Goal: Task Accomplishment & Management: Use online tool/utility

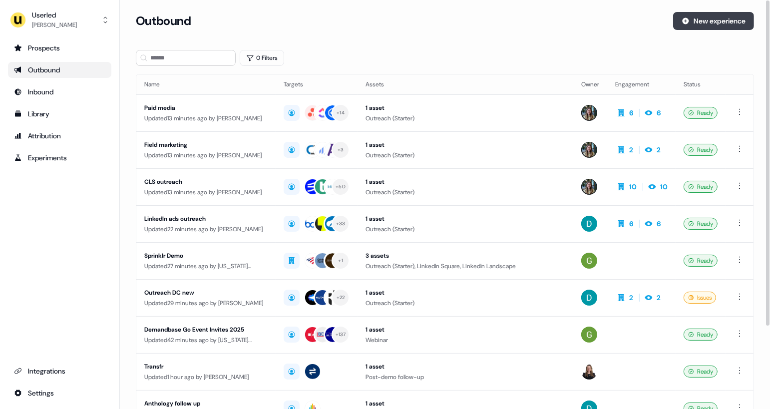
click at [686, 26] on button "New experience" at bounding box center [714, 21] width 81 height 18
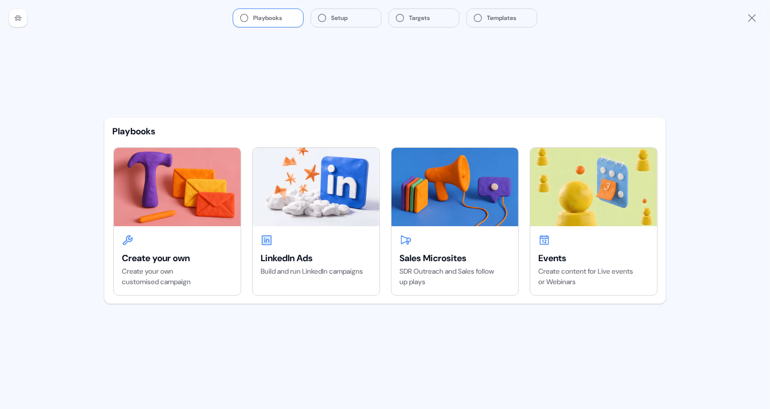
click at [317, 27] on div "Playbooks Setup Targets Templates" at bounding box center [385, 18] width 770 height 36
click at [20, 21] on icon at bounding box center [18, 18] width 8 height 8
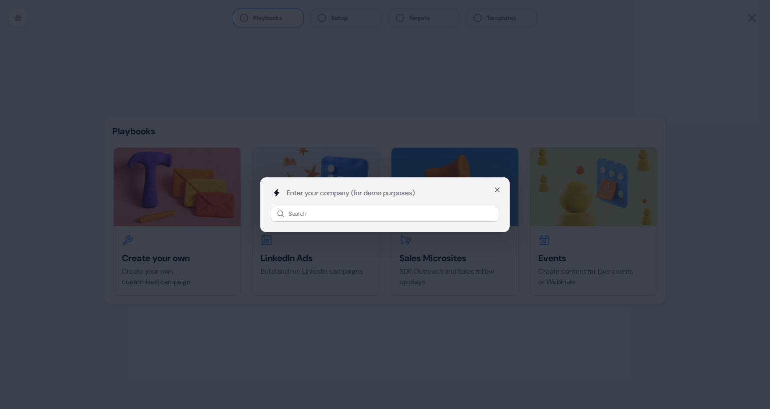
click at [81, 40] on div "Enter your company (for demo purposes) Search Close" at bounding box center [385, 204] width 770 height 409
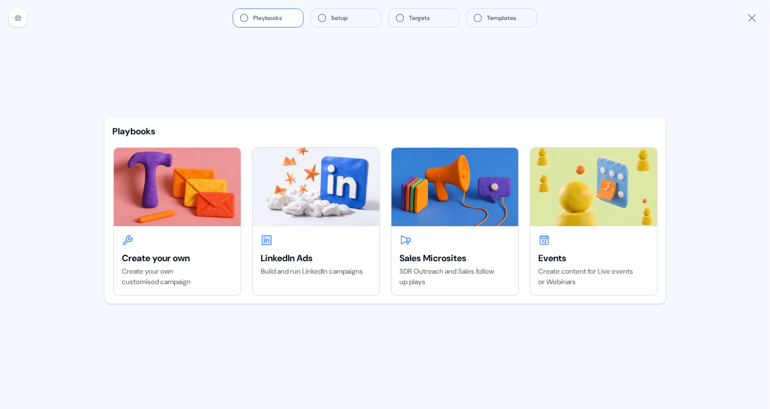
click at [23, 12] on div at bounding box center [18, 18] width 18 height 18
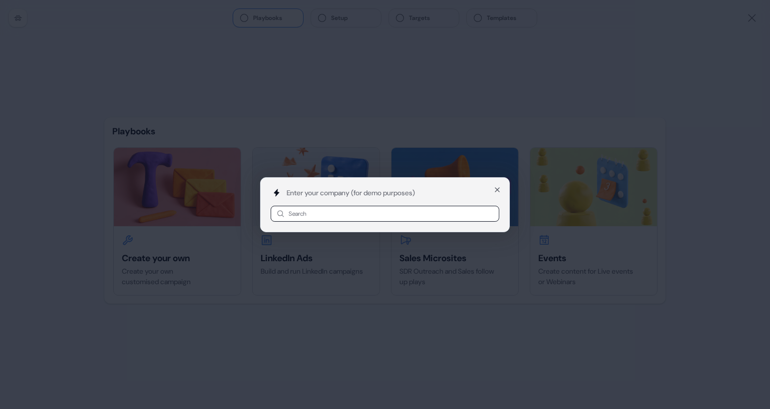
click at [174, 93] on div "Enter your company (for demo purposes) Search Close" at bounding box center [385, 204] width 770 height 409
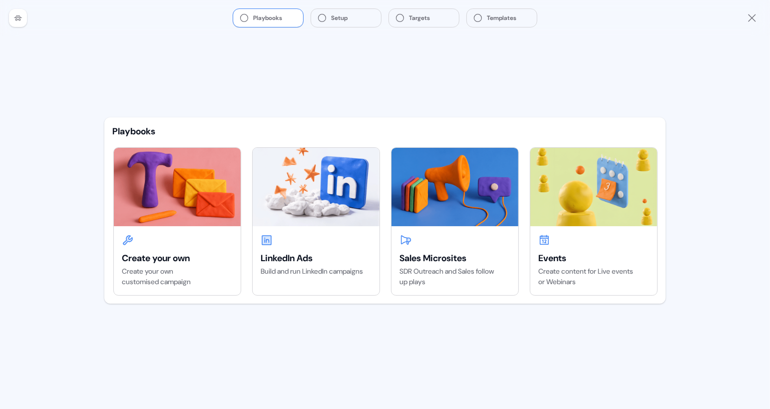
click at [756, 16] on icon "Close" at bounding box center [753, 18] width 12 height 12
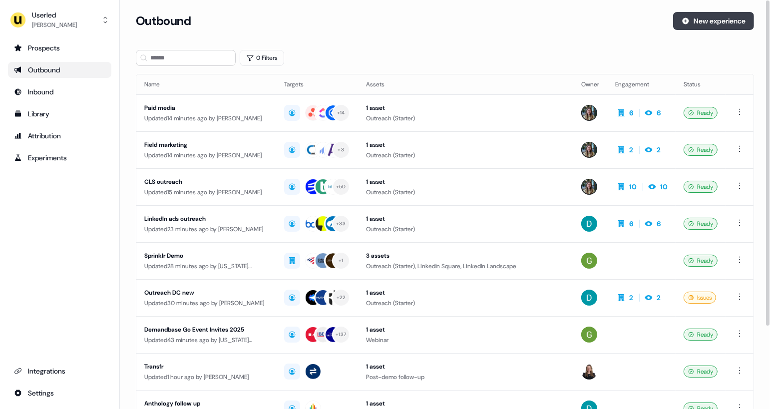
click at [710, 23] on button "New experience" at bounding box center [714, 21] width 81 height 18
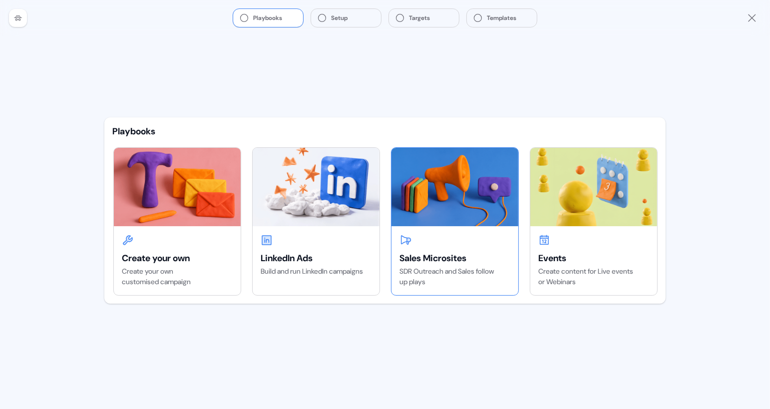
click at [429, 208] on img at bounding box center [455, 187] width 127 height 78
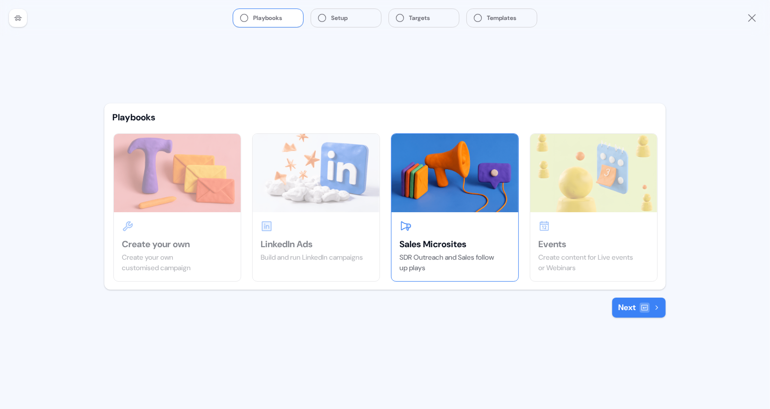
click at [637, 309] on button "Next" at bounding box center [639, 308] width 53 height 20
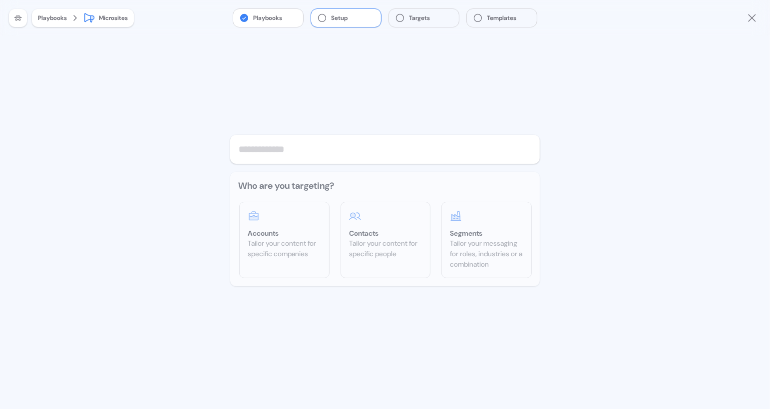
click at [289, 152] on input "text" at bounding box center [385, 149] width 310 height 29
click at [751, 18] on icon "Close" at bounding box center [751, 17] width 7 height 7
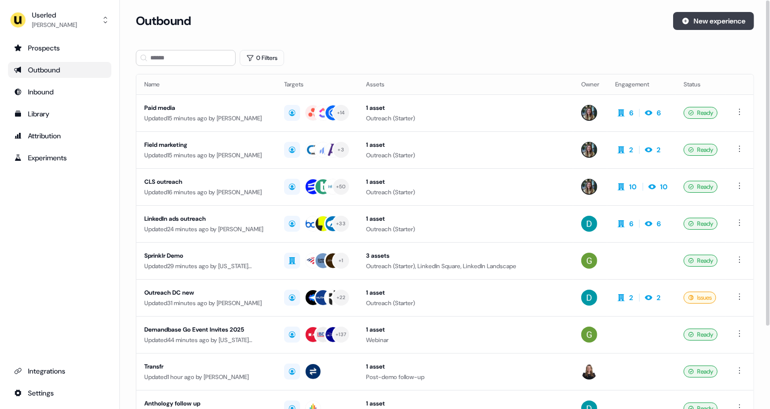
click at [708, 18] on button "New experience" at bounding box center [714, 21] width 81 height 18
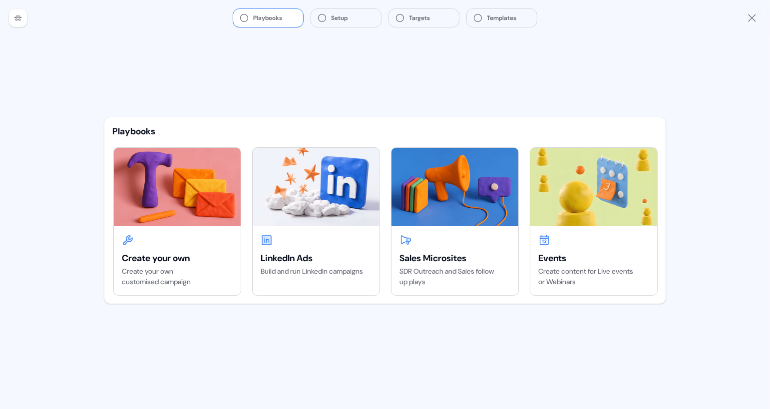
click at [171, 131] on div "Playbooks" at bounding box center [385, 131] width 546 height 12
click at [189, 254] on div "Create your own" at bounding box center [177, 258] width 111 height 12
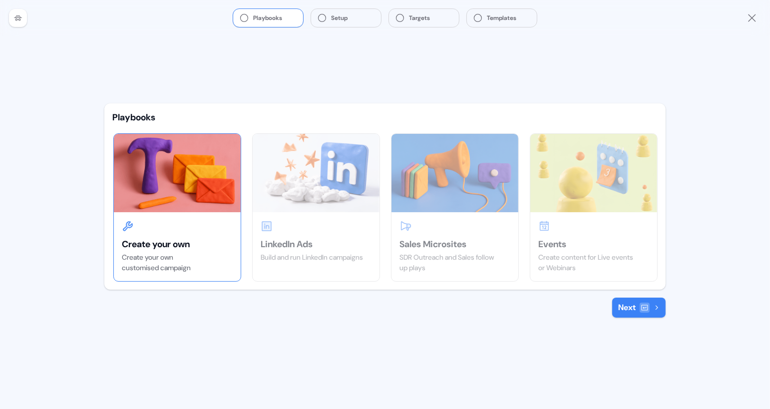
click at [636, 311] on button "Next" at bounding box center [639, 308] width 53 height 20
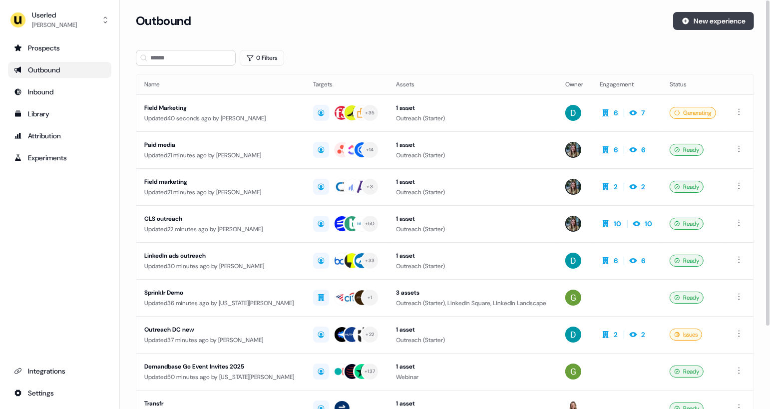
click at [699, 21] on button "New experience" at bounding box center [714, 21] width 81 height 18
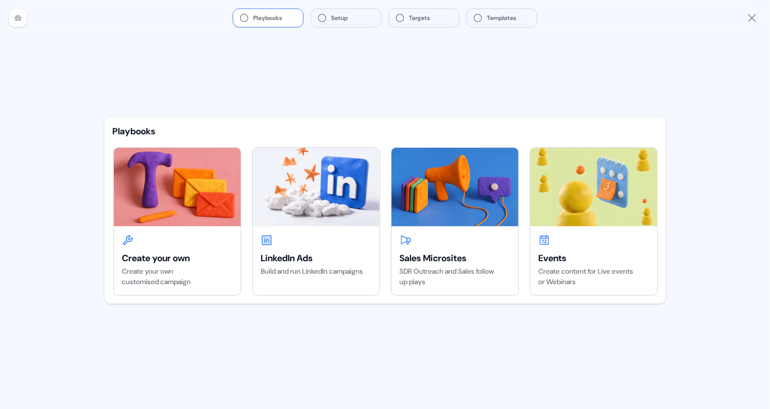
click at [605, 360] on div "Playbooks Create your own Create your own customised campaign LinkedIn Ads Buil…" at bounding box center [385, 222] width 578 height 373
drag, startPoint x: 493, startPoint y: 183, endPoint x: 605, endPoint y: 1, distance: 214.0
click at [0, 0] on div "Playbooks Setup Targets Templates Playbooks Create your own Create your own cus…" at bounding box center [385, 204] width 770 height 409
